Goal: Check status: Check status

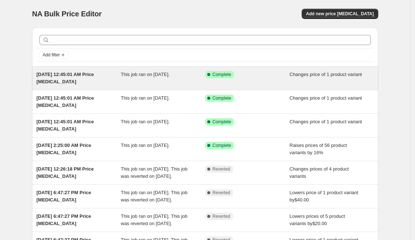
click at [176, 69] on div "[DATE] 12:45:01 AM Price [MEDICAL_DATA] This job ran on [DATE]. Success Complet…" at bounding box center [205, 78] width 346 height 23
